Goal: Understand process/instructions: Learn about a topic

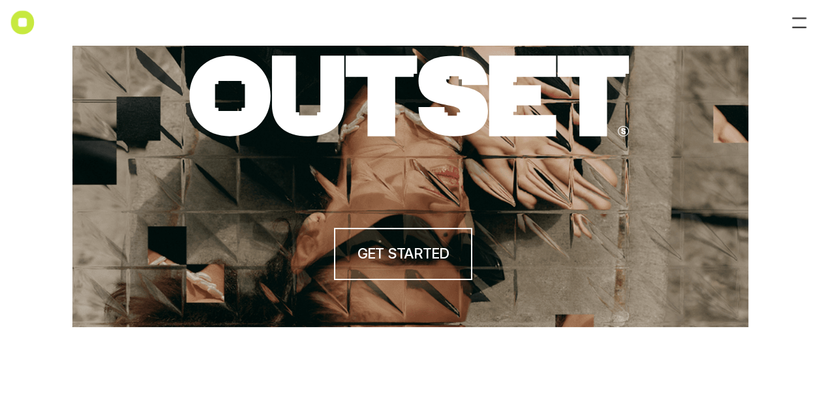
click at [420, 260] on h4 "GET STARTED" at bounding box center [402, 253] width 91 height 20
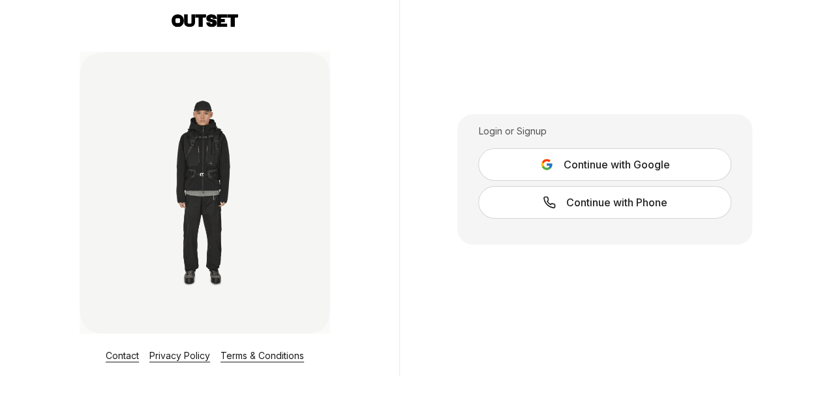
scroll to position [18, 0]
click at [260, 357] on link "Terms & Conditions" at bounding box center [261, 354] width 83 height 11
